Goal: Check status: Check status

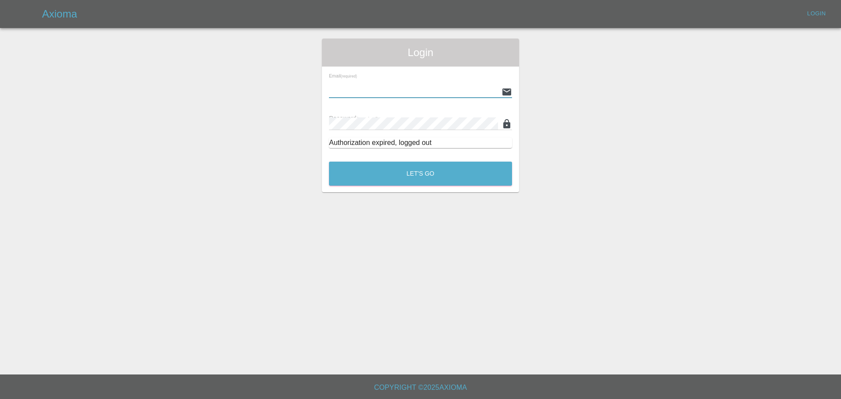
click at [372, 92] on input "text" at bounding box center [413, 91] width 169 height 13
type input "[EMAIL_ADDRESS][PERSON_NAME][DOMAIN_NAME]"
click at [329, 162] on button "Let's Go" at bounding box center [420, 174] width 183 height 24
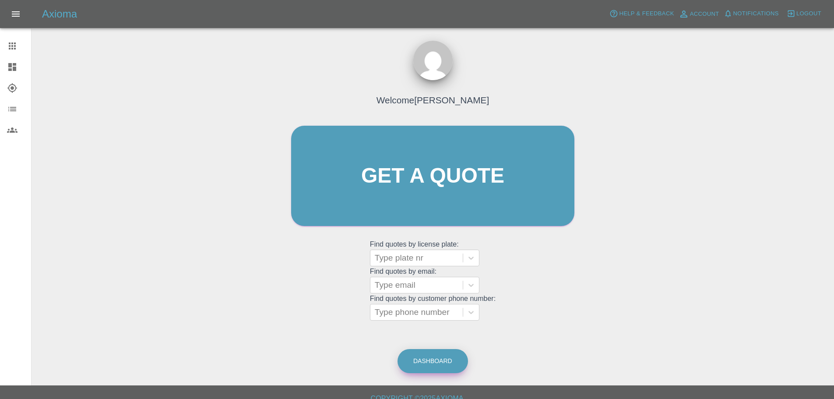
click at [430, 366] on link "Dashboard" at bounding box center [433, 361] width 71 height 24
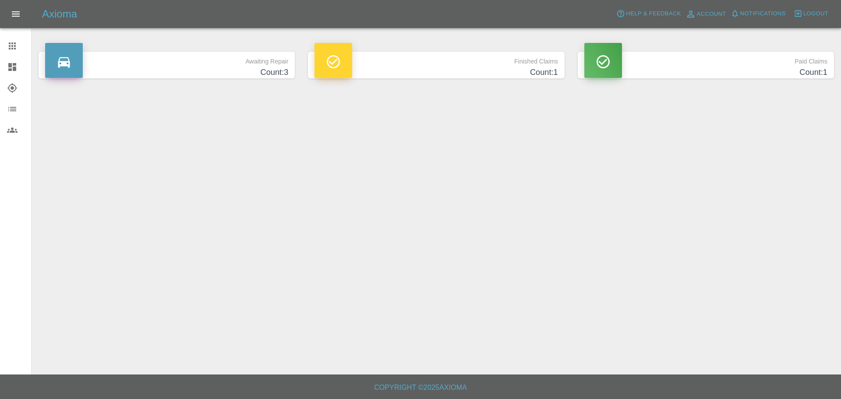
click at [463, 73] on h4 "Count: 1" at bounding box center [435, 73] width 243 height 12
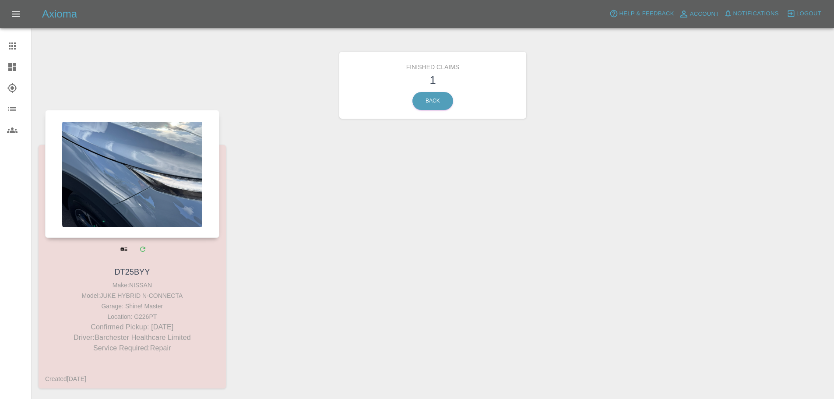
click at [166, 195] on div at bounding box center [132, 174] width 174 height 128
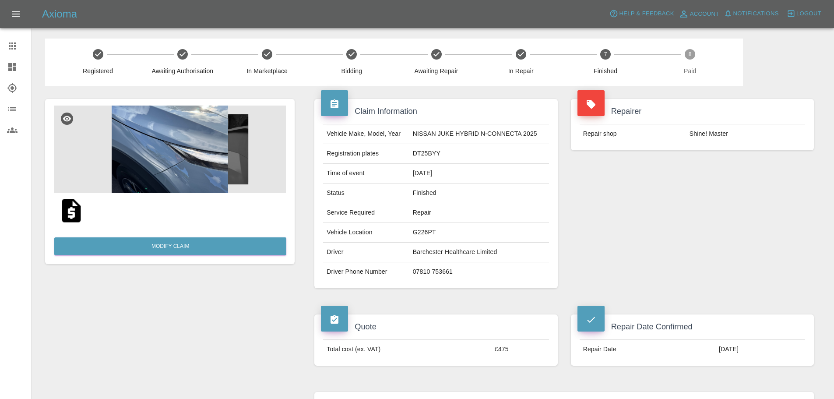
click at [719, 133] on td "Shine! Master" at bounding box center [745, 133] width 119 height 19
click at [160, 159] on img at bounding box center [170, 150] width 232 height 88
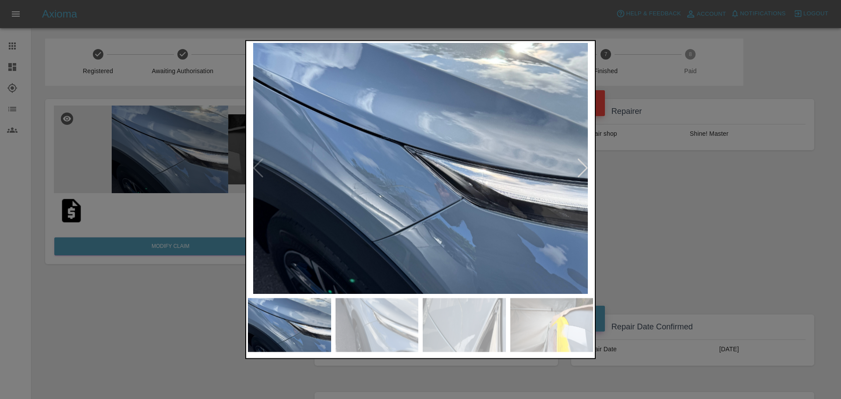
click at [360, 326] on img at bounding box center [376, 325] width 83 height 54
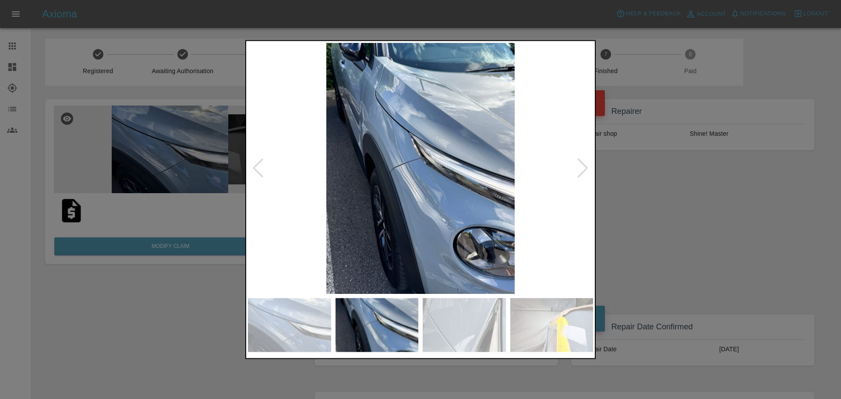
click at [275, 326] on img at bounding box center [289, 325] width 83 height 54
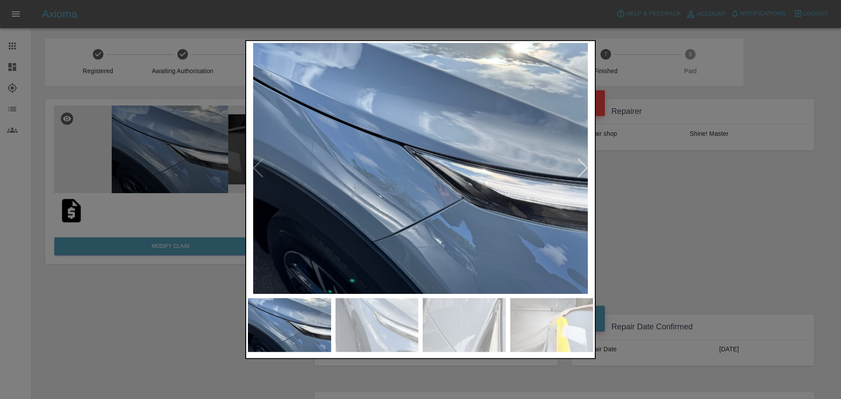
click at [382, 313] on img at bounding box center [376, 325] width 83 height 54
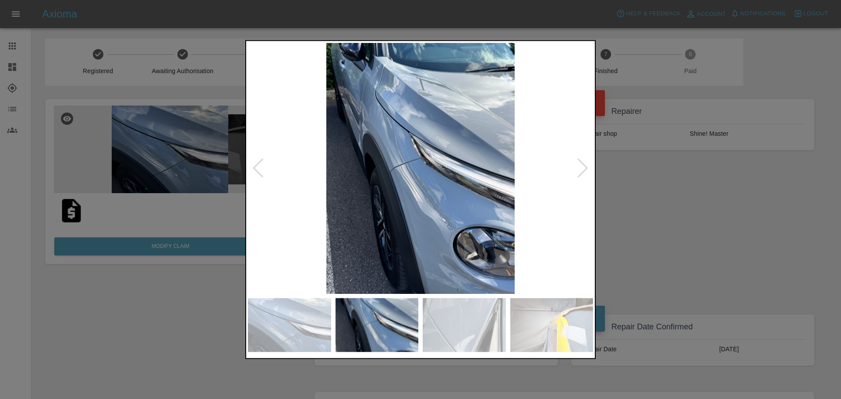
click at [458, 321] on img at bounding box center [464, 325] width 83 height 54
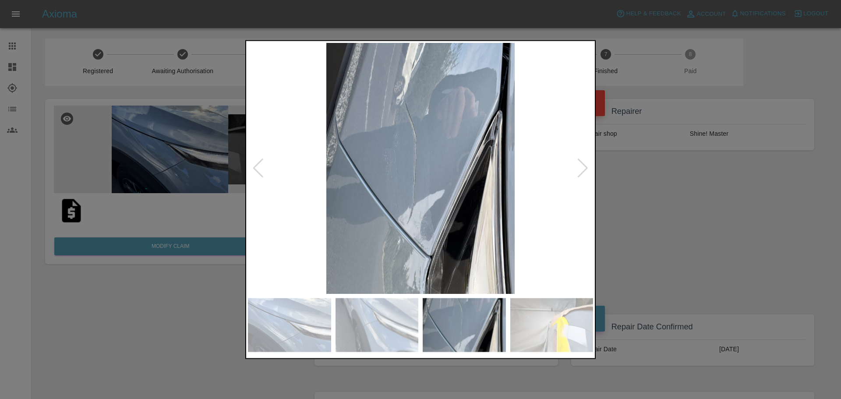
click at [563, 335] on img at bounding box center [551, 325] width 83 height 54
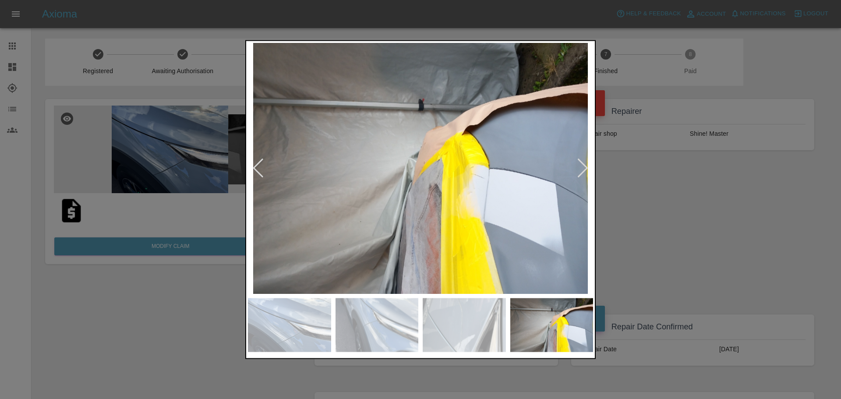
click at [579, 165] on div at bounding box center [583, 168] width 12 height 19
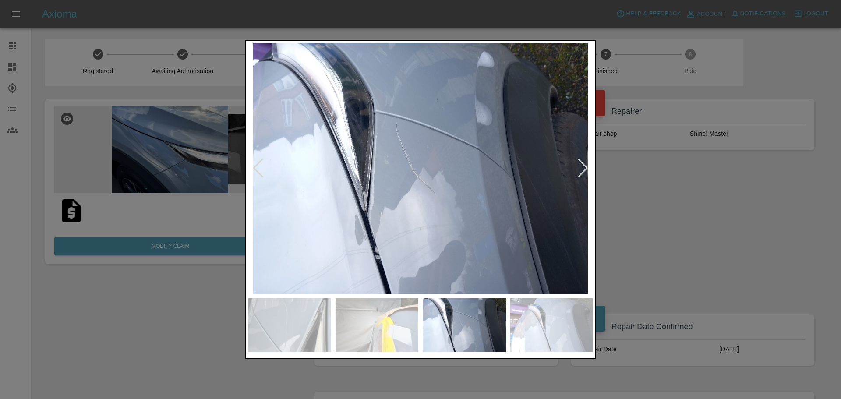
click at [453, 318] on img at bounding box center [464, 325] width 83 height 54
click at [548, 321] on img at bounding box center [551, 325] width 83 height 54
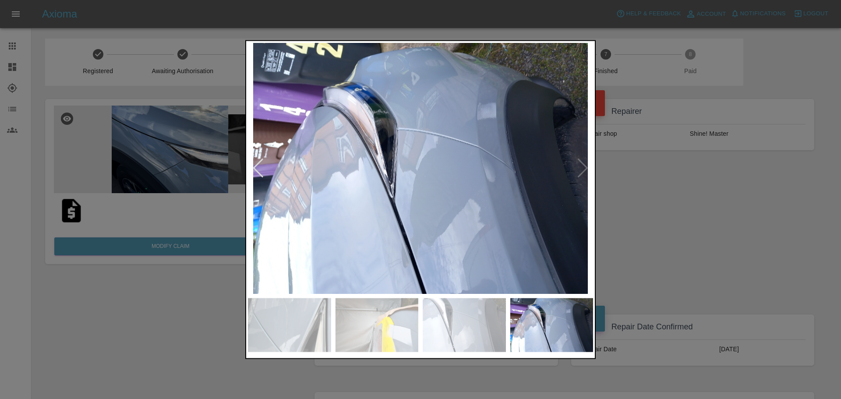
click at [458, 332] on img at bounding box center [464, 325] width 83 height 54
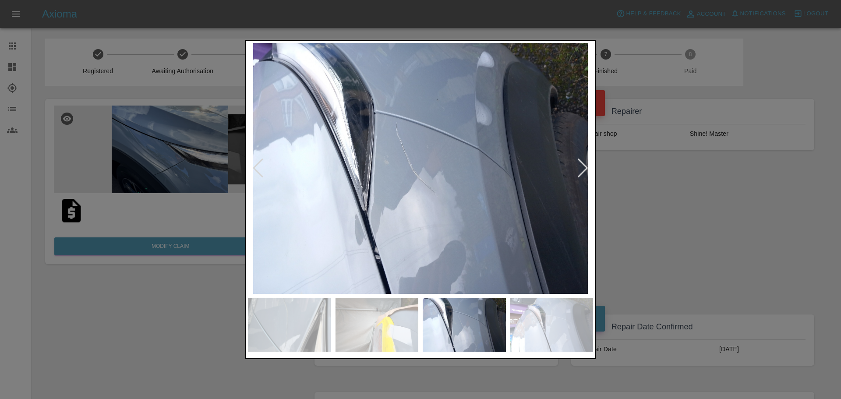
click at [512, 325] on img at bounding box center [551, 325] width 83 height 54
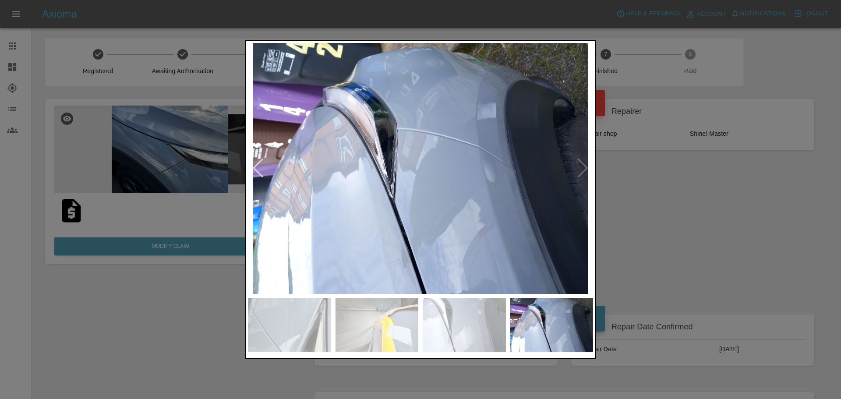
click at [651, 148] on div at bounding box center [420, 199] width 841 height 399
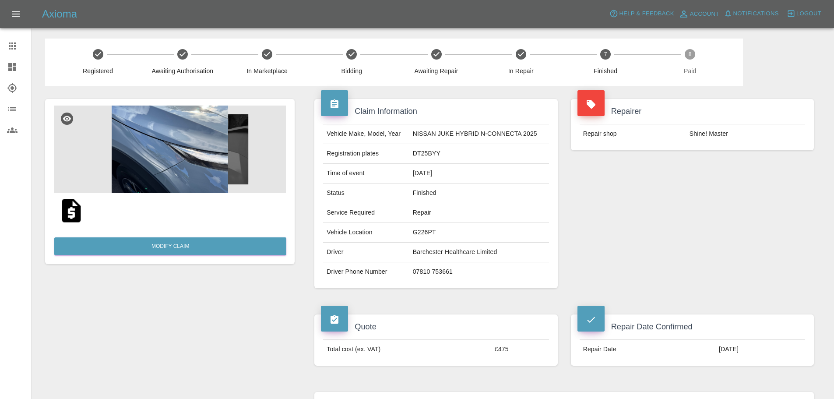
click at [156, 142] on img at bounding box center [170, 150] width 232 height 88
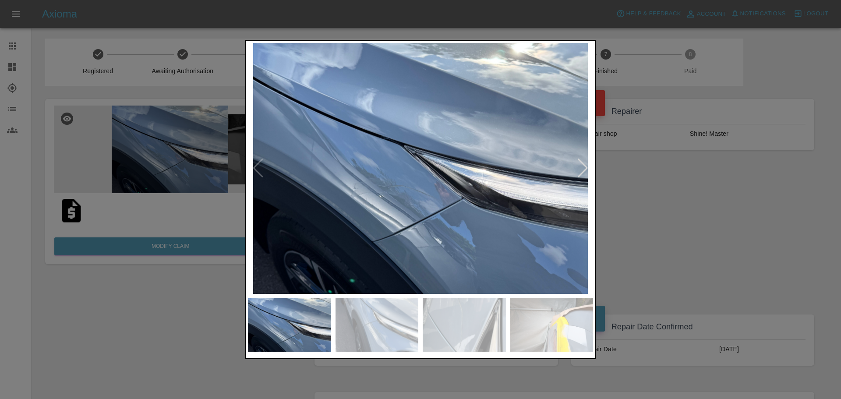
click at [585, 166] on div at bounding box center [583, 168] width 12 height 19
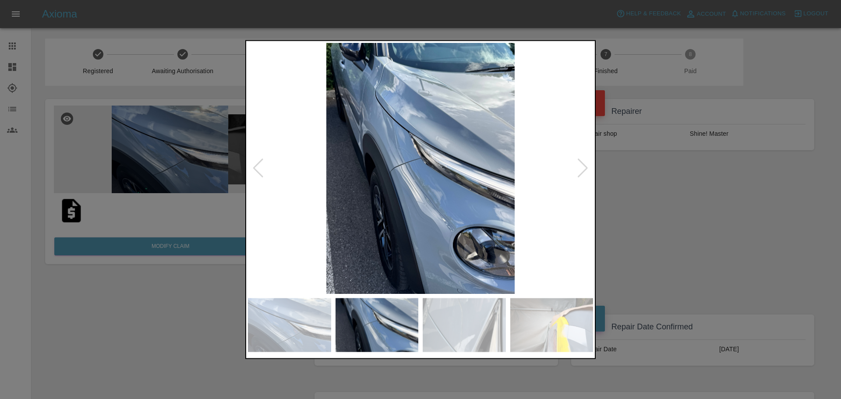
click at [585, 166] on div at bounding box center [583, 168] width 12 height 19
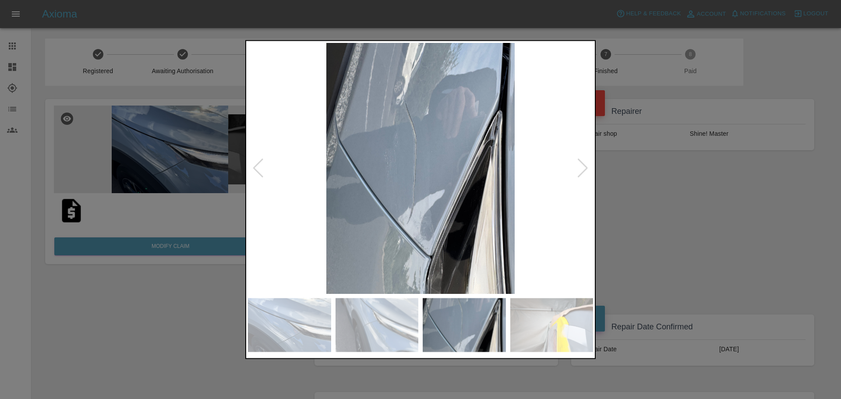
click at [575, 160] on img at bounding box center [420, 167] width 345 height 251
click at [576, 160] on img at bounding box center [420, 167] width 345 height 251
click at [584, 160] on div at bounding box center [583, 168] width 12 height 19
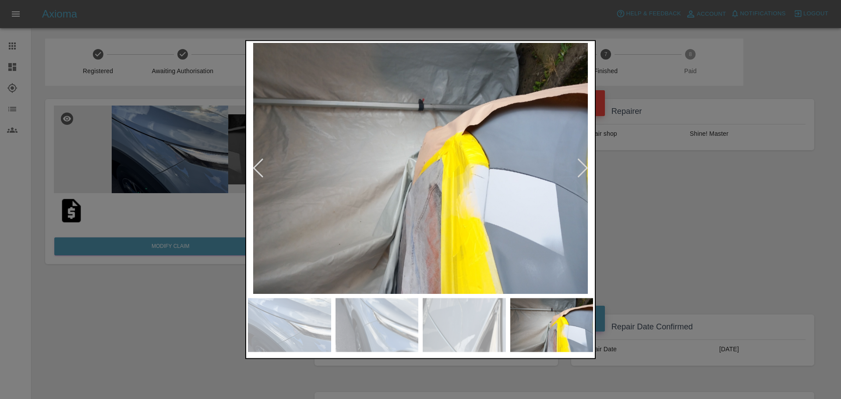
click at [584, 160] on div at bounding box center [583, 168] width 12 height 19
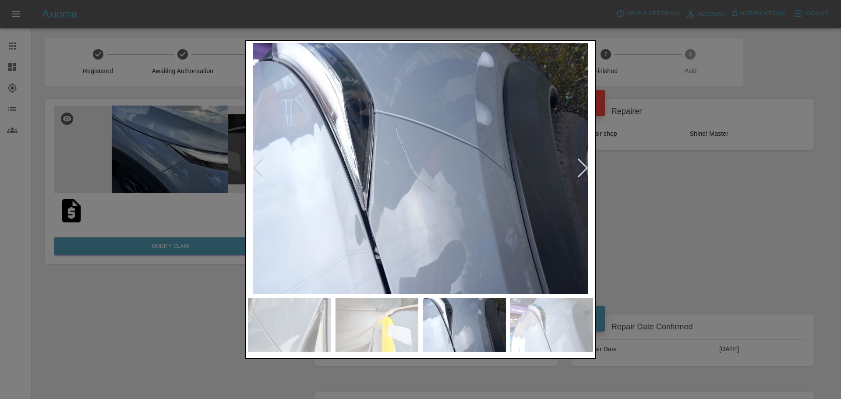
click at [584, 160] on div at bounding box center [583, 168] width 12 height 19
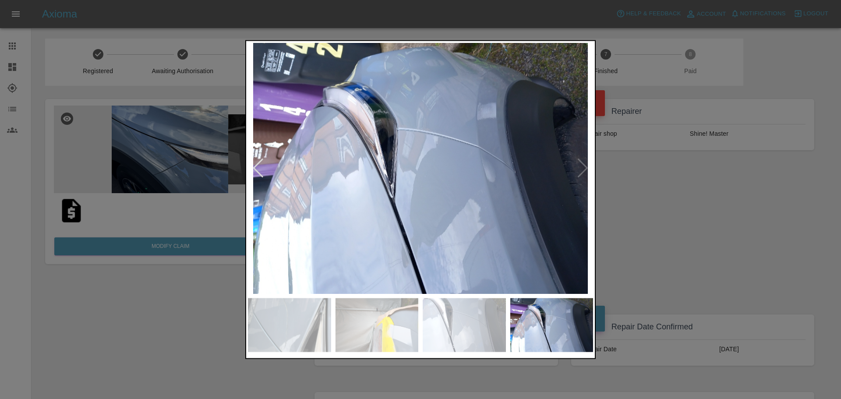
click at [665, 205] on div at bounding box center [420, 199] width 841 height 399
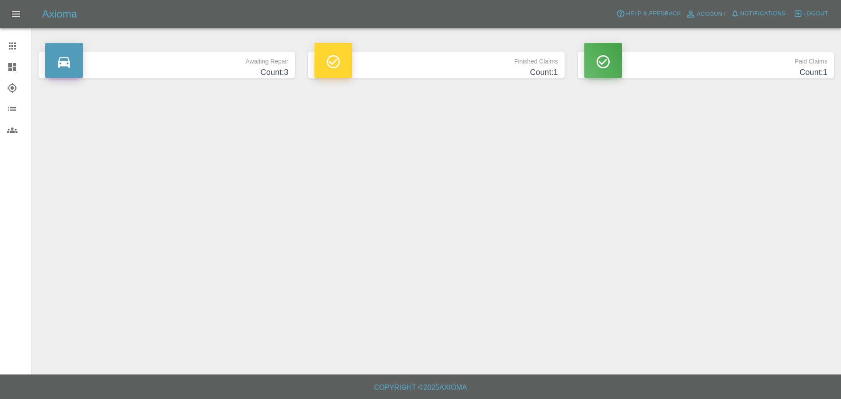
click at [685, 63] on p "Paid Claims" at bounding box center [705, 59] width 243 height 15
click at [244, 63] on p "Awaiting Repair" at bounding box center [166, 59] width 243 height 15
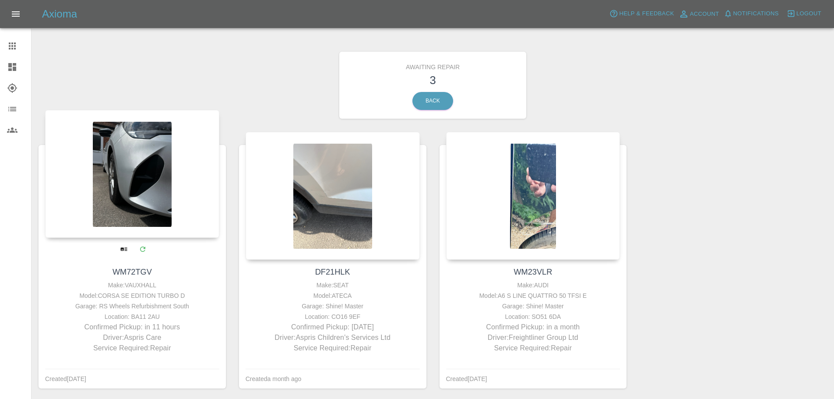
click at [144, 174] on div at bounding box center [132, 174] width 174 height 128
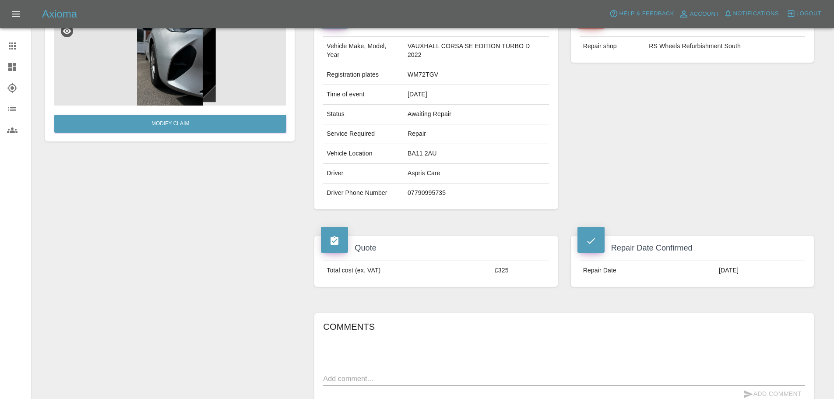
scroll to position [44, 0]
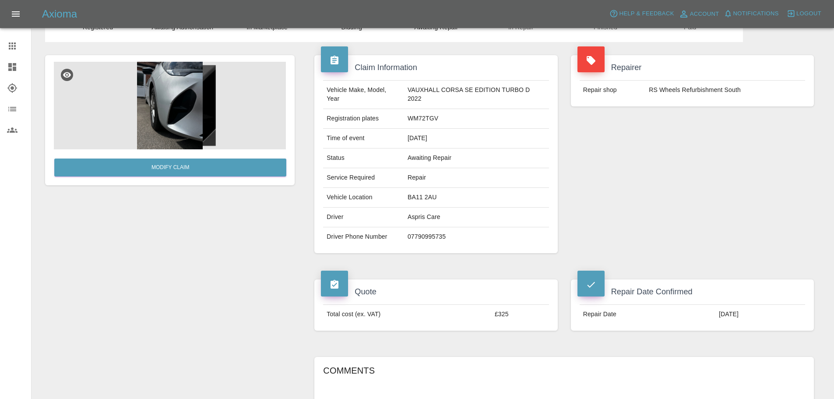
click at [423, 119] on td "WM72TGV" at bounding box center [476, 119] width 145 height 20
copy td "WM72TGV"
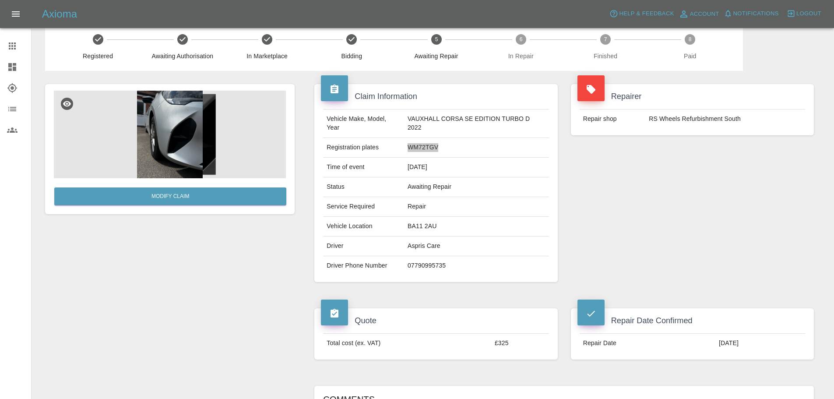
scroll to position [0, 0]
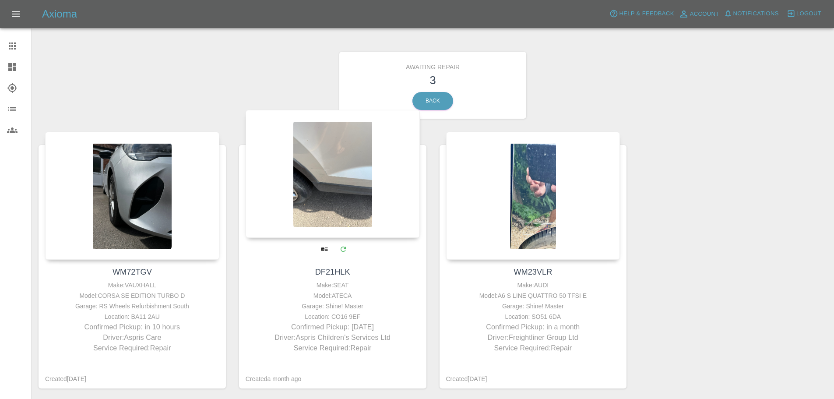
click at [335, 225] on div at bounding box center [333, 174] width 174 height 128
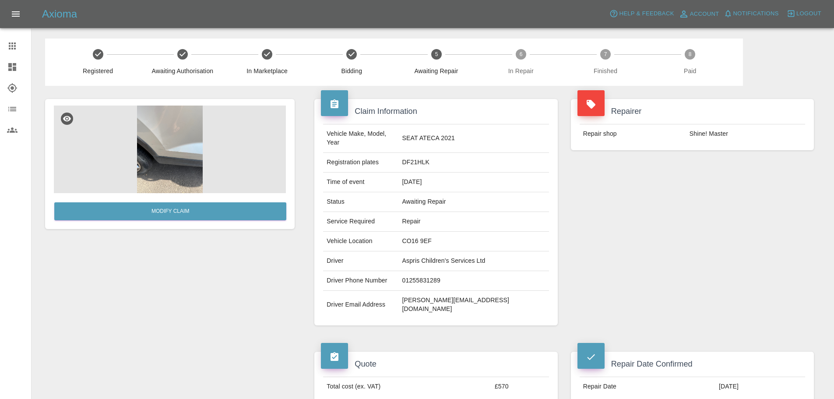
click at [453, 154] on td "DF21HLK" at bounding box center [474, 163] width 150 height 20
copy td "DF21HLK"
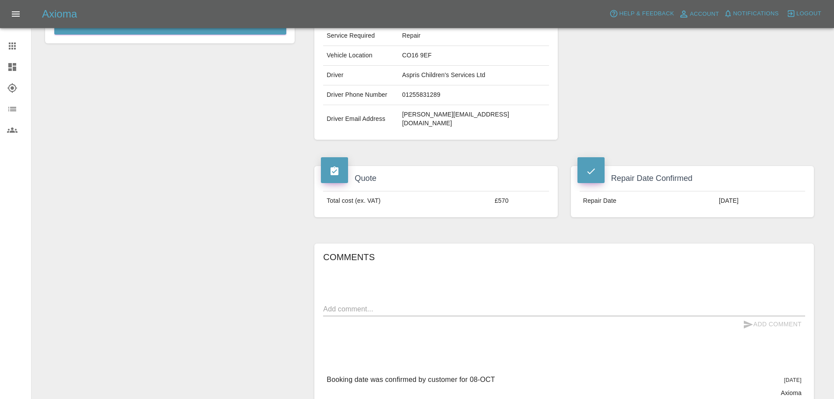
scroll to position [88, 0]
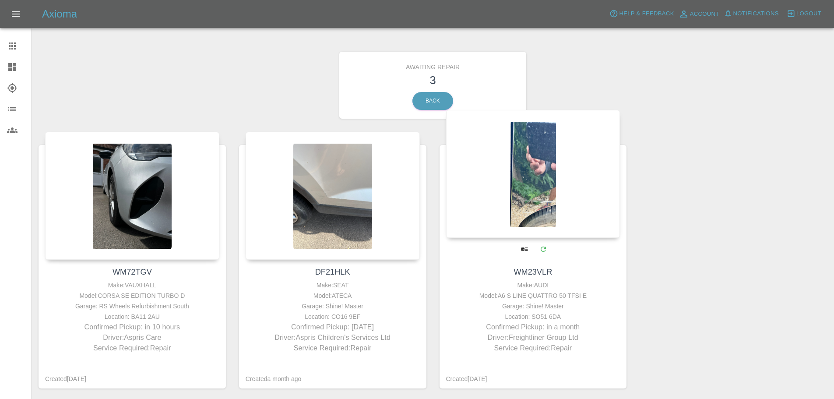
click at [537, 219] on div at bounding box center [533, 174] width 174 height 128
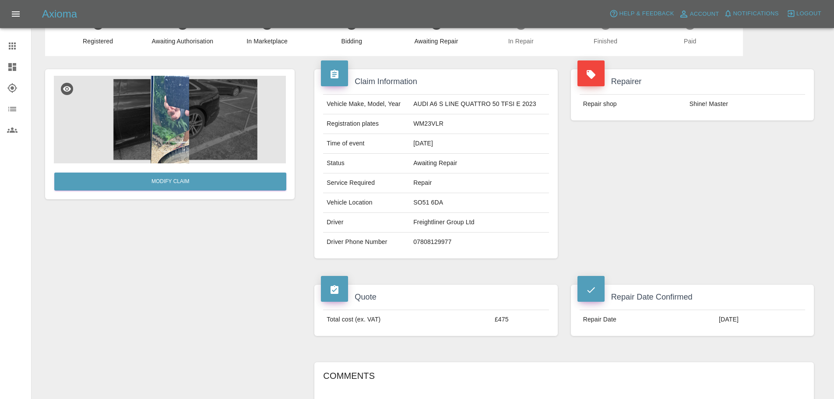
scroll to position [29, 0]
click at [716, 319] on td "[DATE]" at bounding box center [761, 319] width 90 height 19
click at [716, 320] on td "[DATE]" at bounding box center [761, 319] width 90 height 19
click at [425, 128] on td "WM23VLR" at bounding box center [479, 125] width 139 height 20
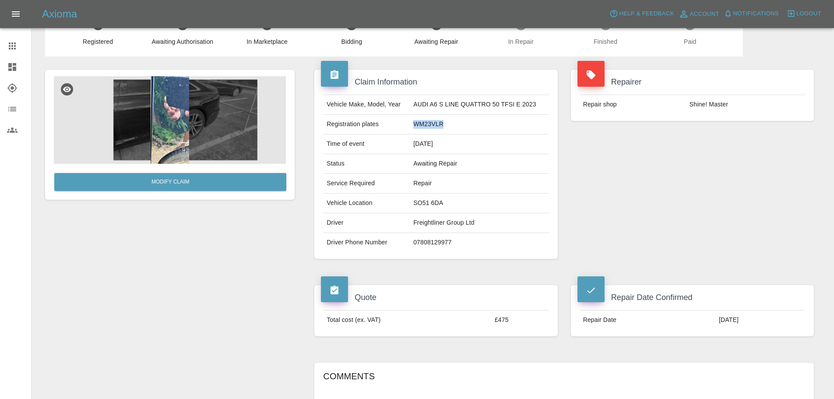
click at [425, 127] on td "WM23VLR" at bounding box center [479, 125] width 139 height 20
copy td "WM23VLR"
click at [170, 123] on img at bounding box center [170, 120] width 232 height 88
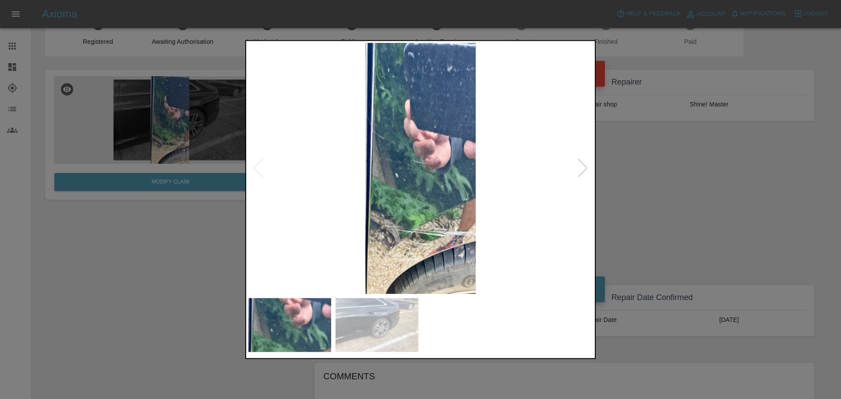
click at [575, 164] on img at bounding box center [420, 167] width 345 height 251
click at [582, 165] on div at bounding box center [583, 168] width 12 height 19
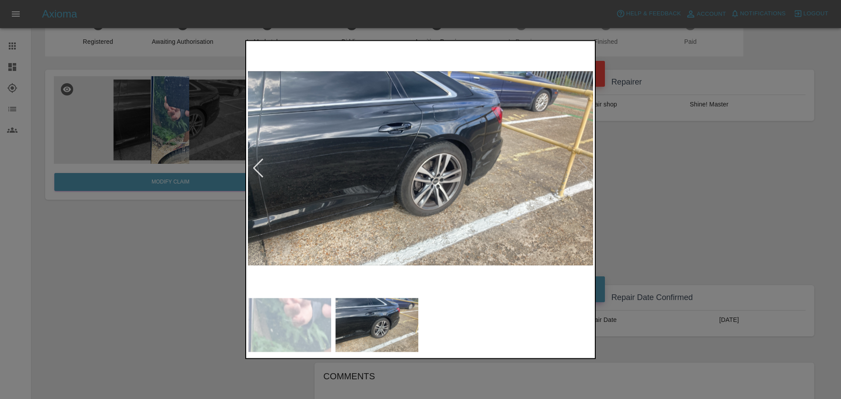
click at [666, 177] on div at bounding box center [420, 199] width 841 height 399
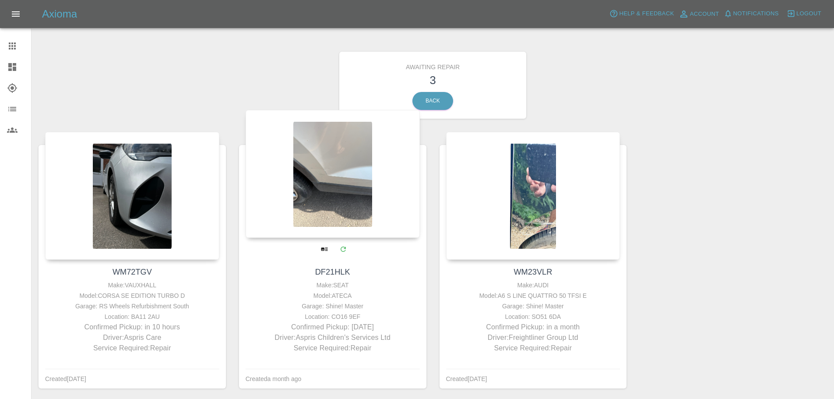
click at [365, 162] on div at bounding box center [333, 174] width 174 height 128
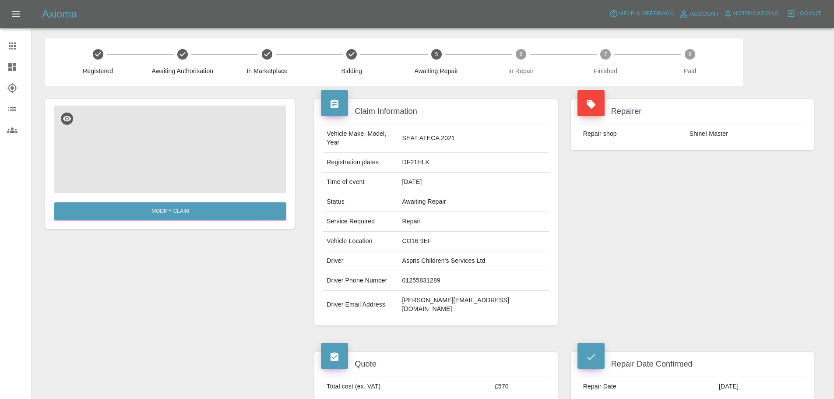
click at [162, 140] on img at bounding box center [170, 150] width 232 height 88
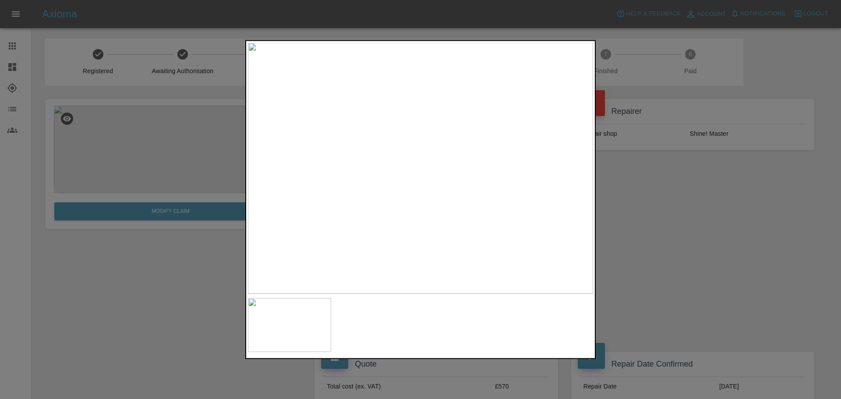
click at [650, 177] on div at bounding box center [420, 199] width 841 height 399
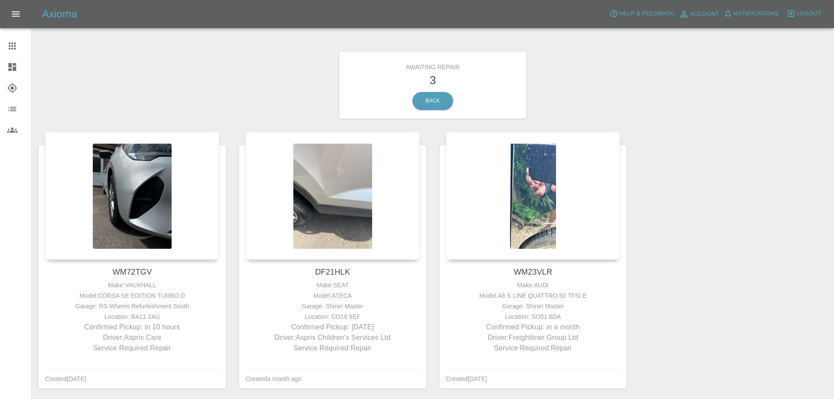
click at [67, 19] on h5 "Axioma" at bounding box center [59, 14] width 35 height 14
